Goal: Information Seeking & Learning: Find specific page/section

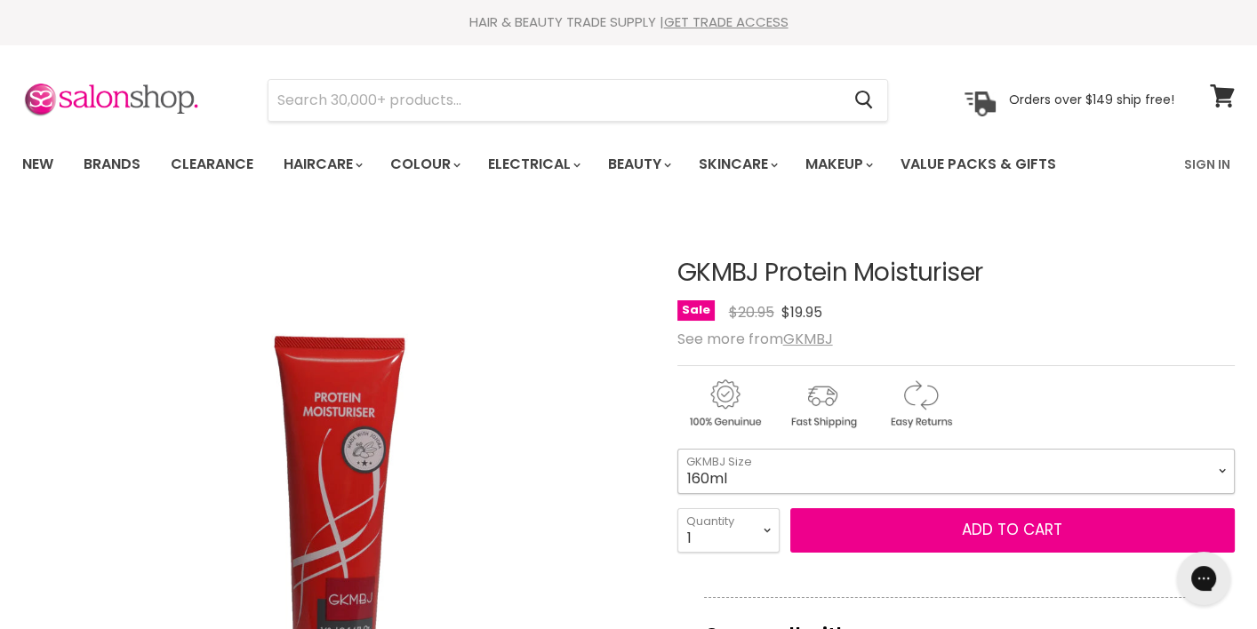
click at [946, 476] on select "160ml 500ml" at bounding box center [955, 471] width 557 height 44
click at [677, 449] on select "160ml 500ml" at bounding box center [955, 471] width 557 height 44
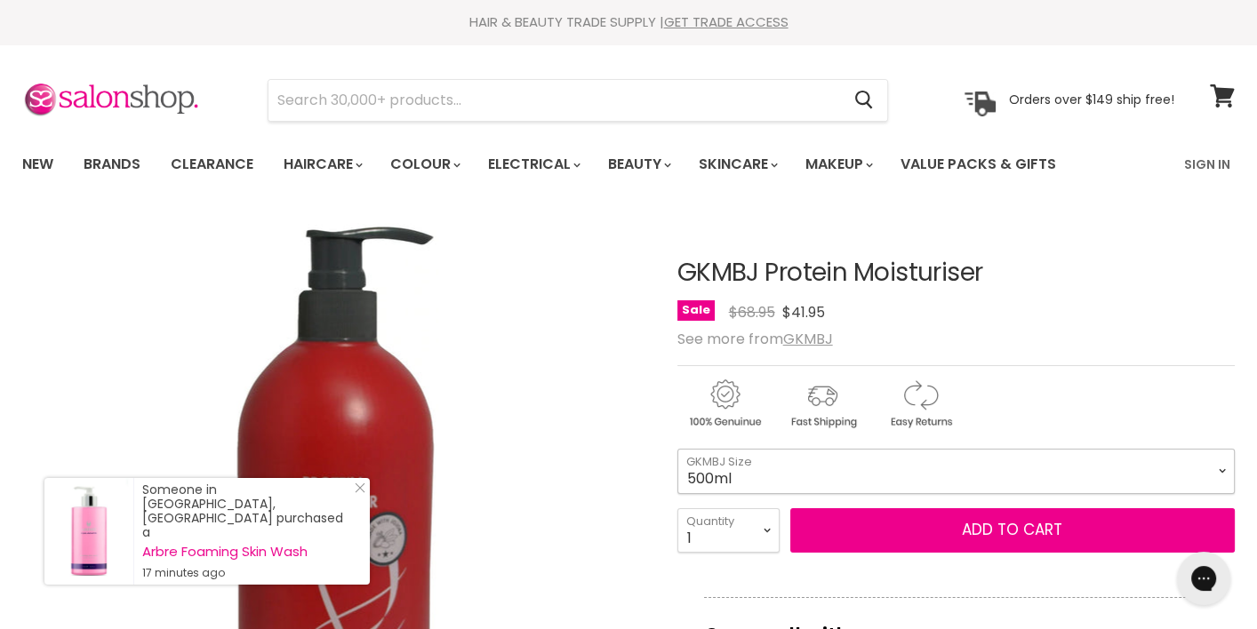
click at [867, 476] on select "160ml 500ml" at bounding box center [955, 471] width 557 height 44
select select "160ml"
click at [677, 449] on select "160ml 500ml" at bounding box center [955, 471] width 557 height 44
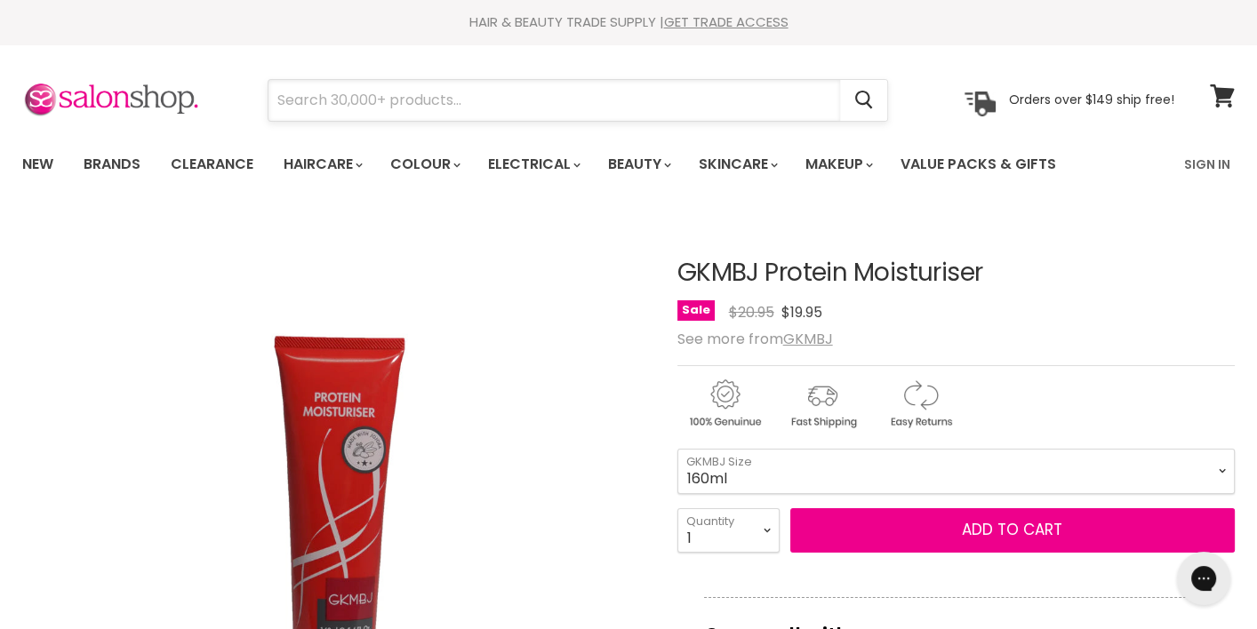
click at [411, 95] on input "Search" at bounding box center [553, 100] width 571 height 41
type input "g"
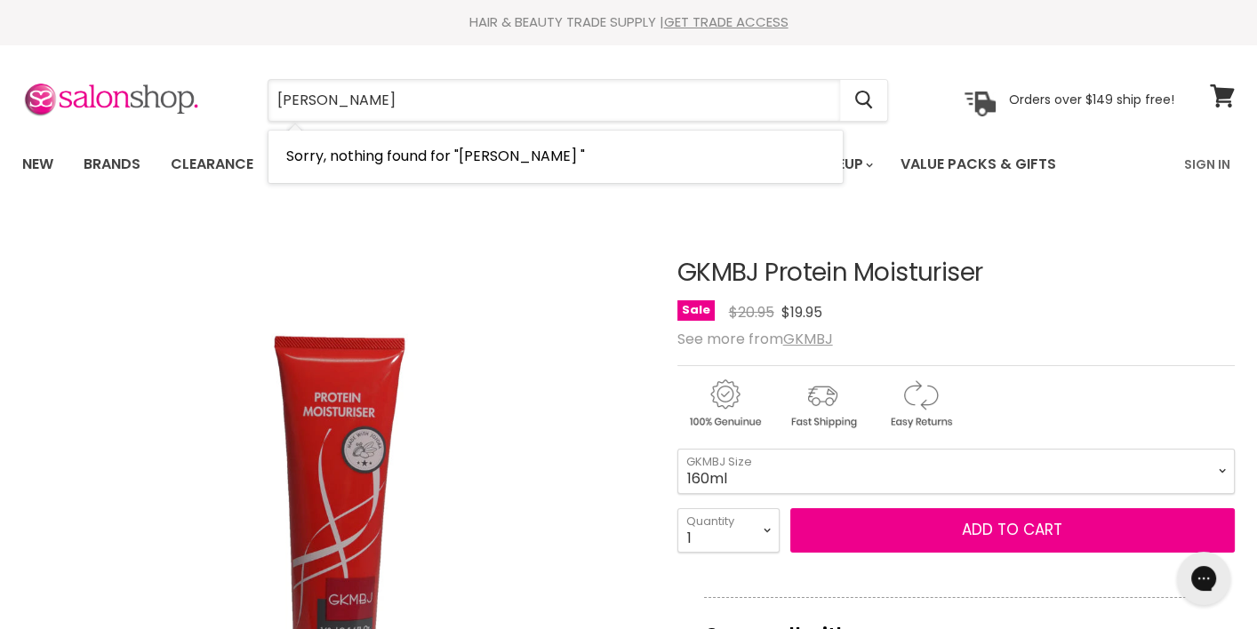
type input "saryna key"
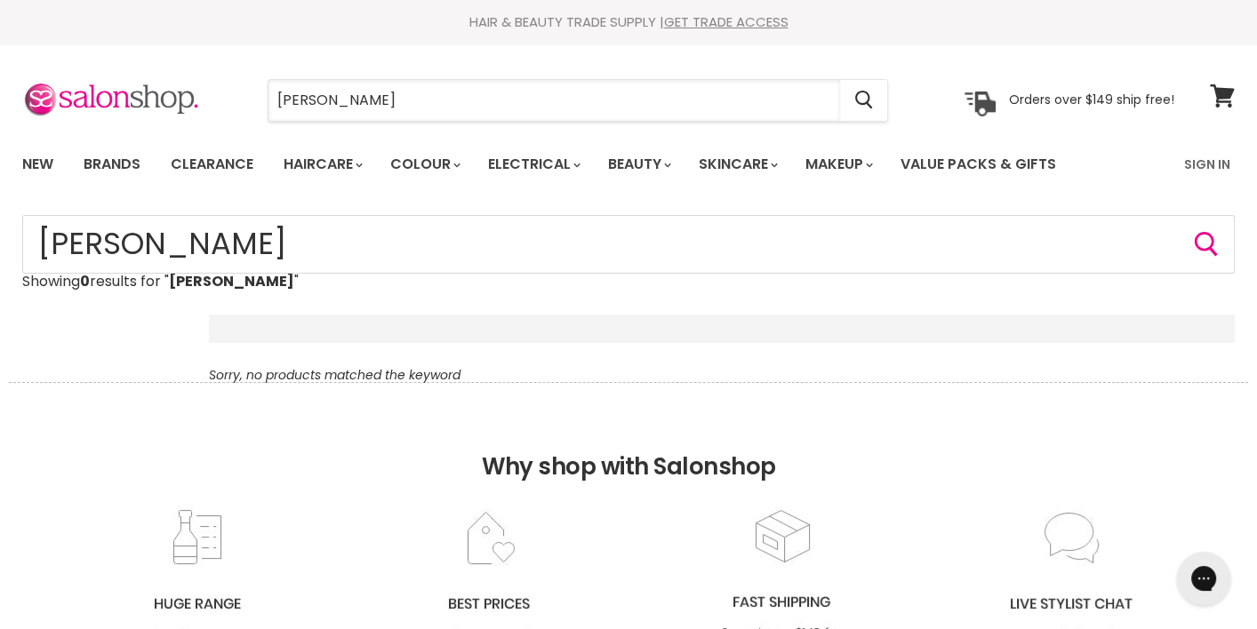
drag, startPoint x: 503, startPoint y: 96, endPoint x: 205, endPoint y: 106, distance: 297.9
click at [205, 106] on div "[PERSON_NAME] Cancel Orders over $149 ship free!" at bounding box center [598, 100] width 1152 height 41
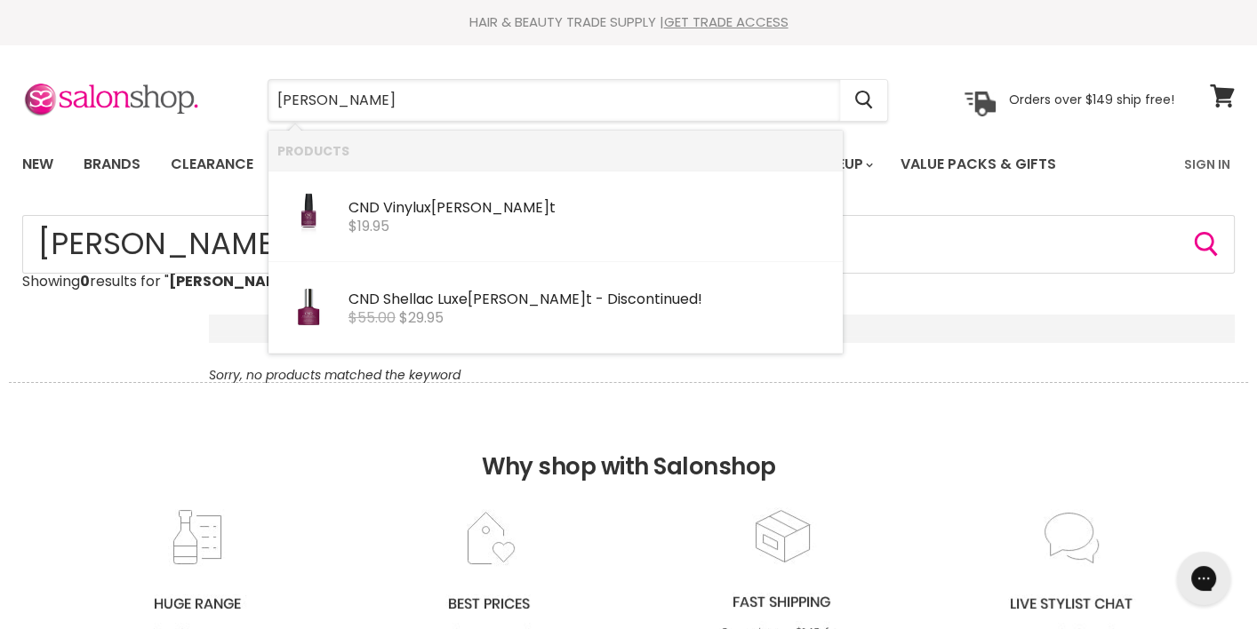
type input "vivant"
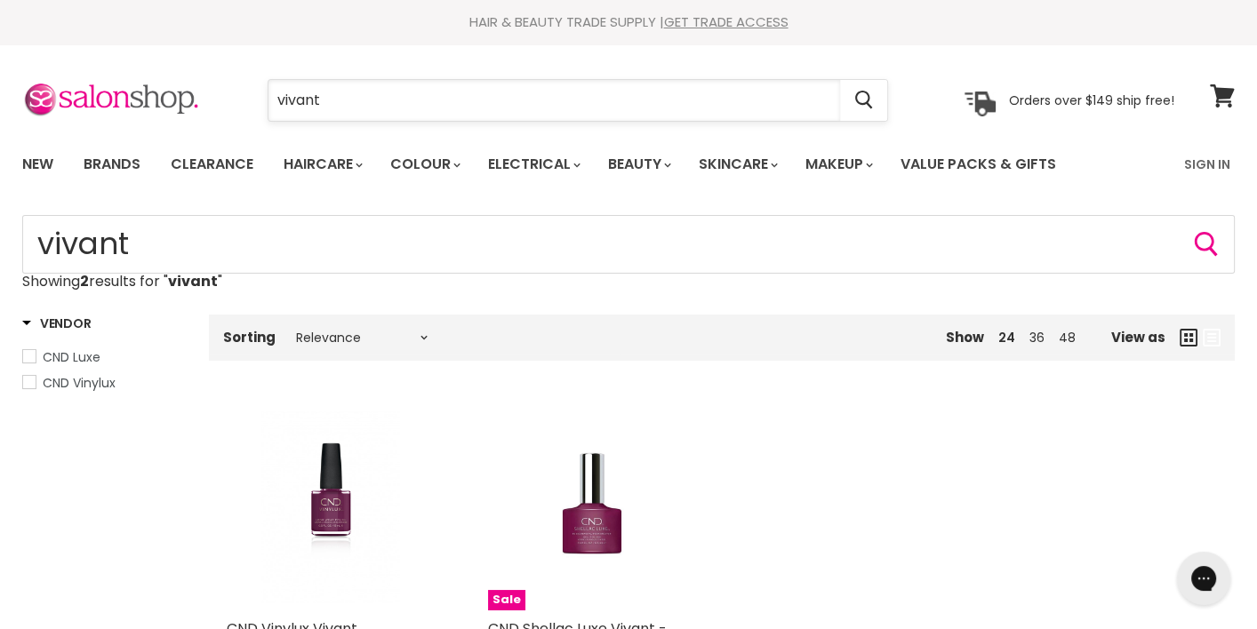
click at [310, 95] on input "vivant" at bounding box center [553, 100] width 571 height 41
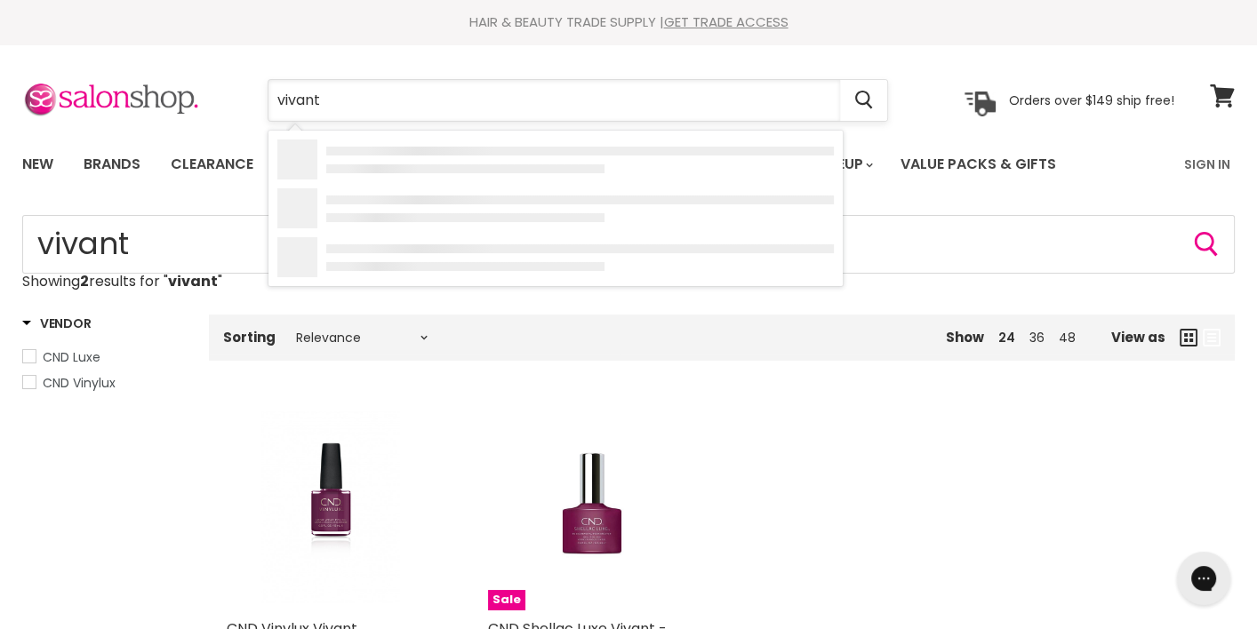
click at [310, 95] on input "vivant" at bounding box center [553, 100] width 571 height 41
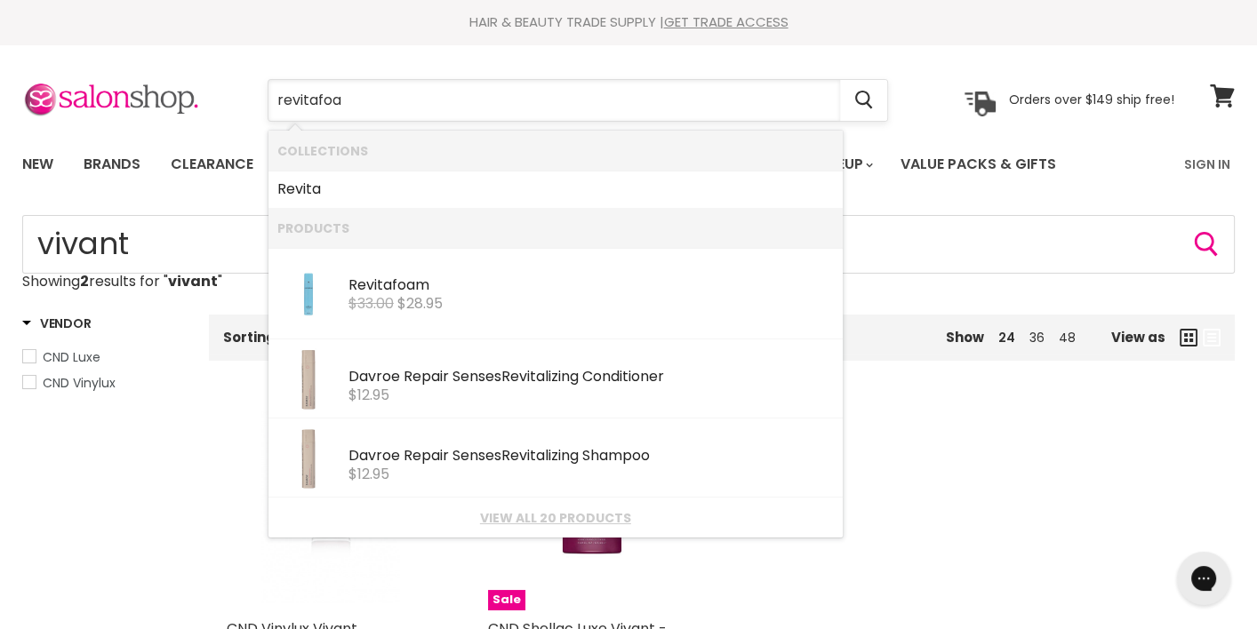
type input "revitafoam"
